Goal: Navigation & Orientation: Find specific page/section

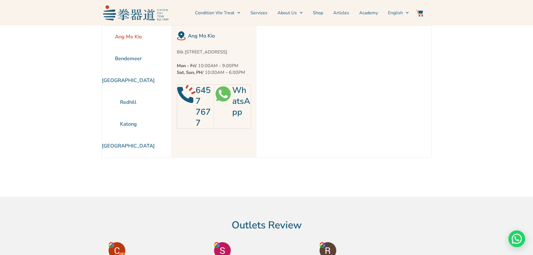
click at [467, 83] on section "Ang Mo Kio Bendemeer [GEOGRAPHIC_DATA] [GEOGRAPHIC_DATA] [GEOGRAPHIC_DATA]" at bounding box center [266, 110] width 533 height 171
click at [318, 13] on link "Shop" at bounding box center [318, 13] width 10 height 14
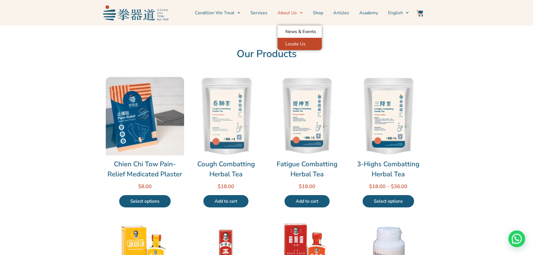
click at [304, 43] on link "Locate Us" at bounding box center [300, 44] width 44 height 12
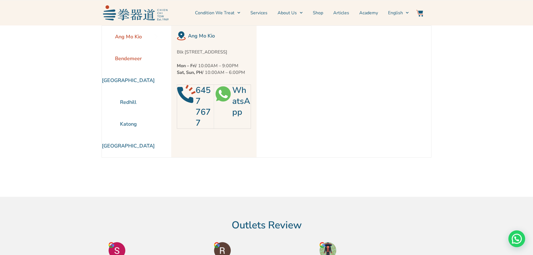
click at [126, 58] on li "Bendemeer" at bounding box center [128, 59] width 53 height 22
click at [129, 79] on li "[GEOGRAPHIC_DATA]" at bounding box center [128, 80] width 53 height 22
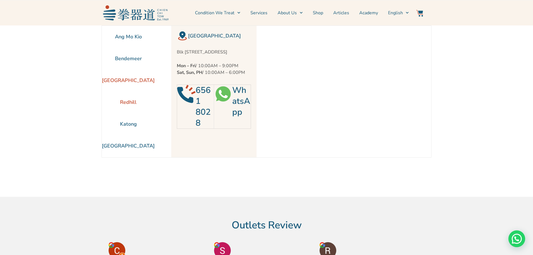
click at [125, 103] on li "Redhill" at bounding box center [128, 102] width 53 height 22
click at [126, 126] on li "Katong" at bounding box center [128, 124] width 53 height 22
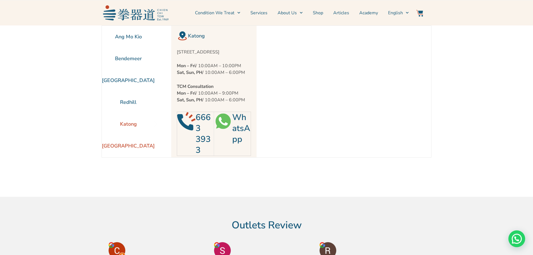
click at [129, 148] on li "[GEOGRAPHIC_DATA]" at bounding box center [128, 146] width 53 height 22
